Goal: Check status: Check status

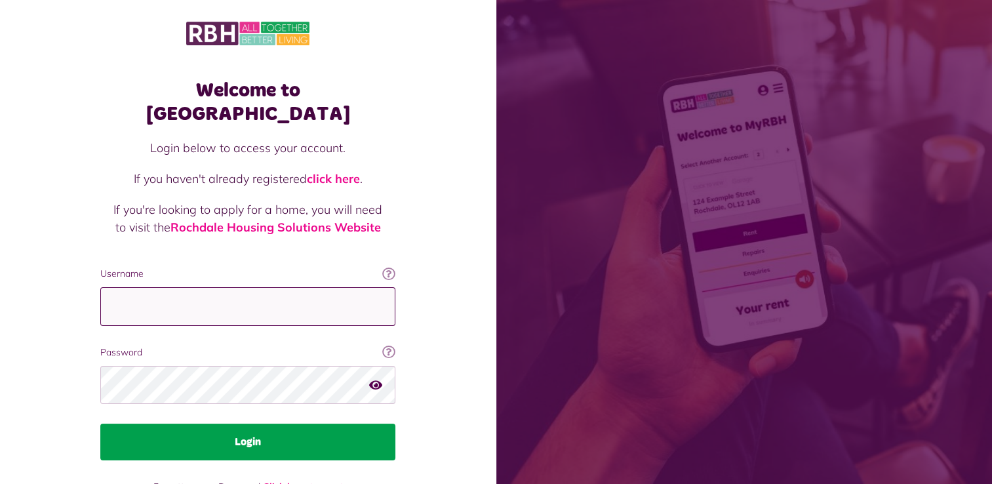
type input "**********"
click at [252, 423] on button "Login" at bounding box center [247, 441] width 295 height 37
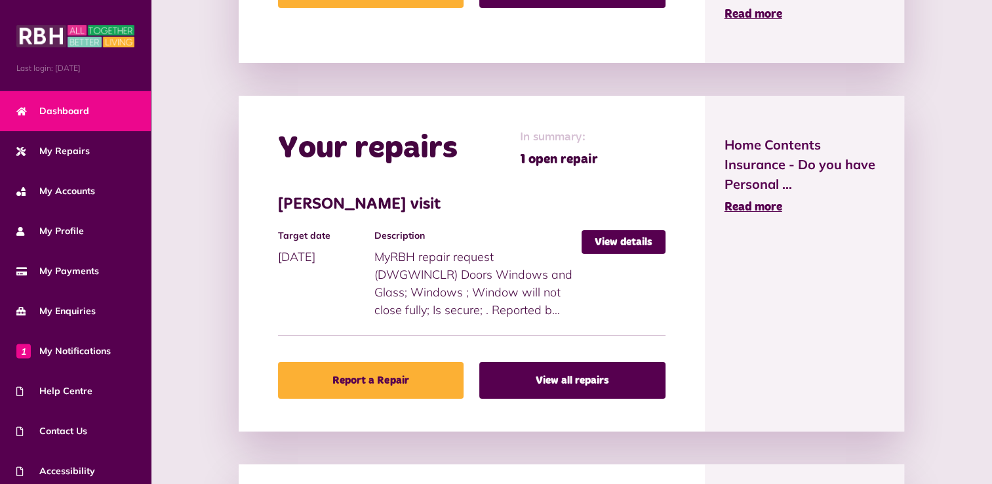
scroll to position [509, 0]
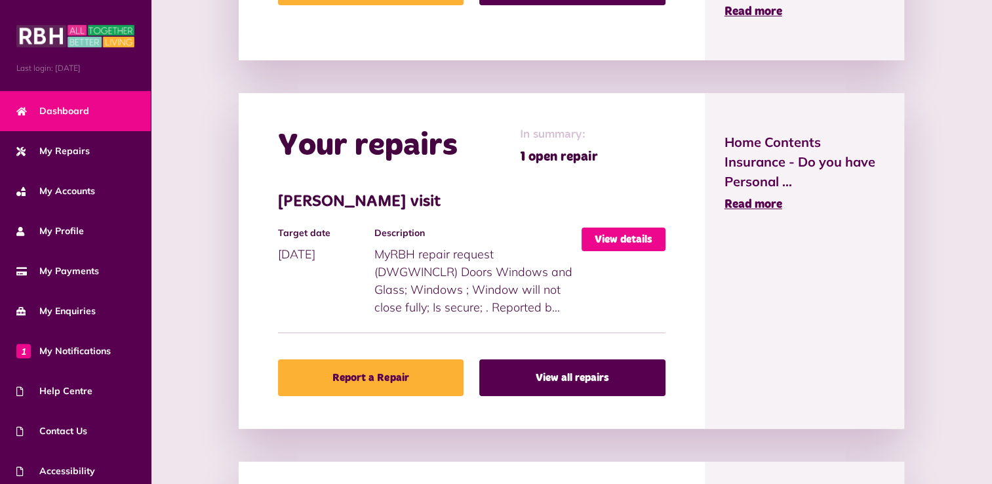
click at [623, 235] on link "View details" at bounding box center [623, 239] width 84 height 24
